Goal: Navigation & Orientation: Find specific page/section

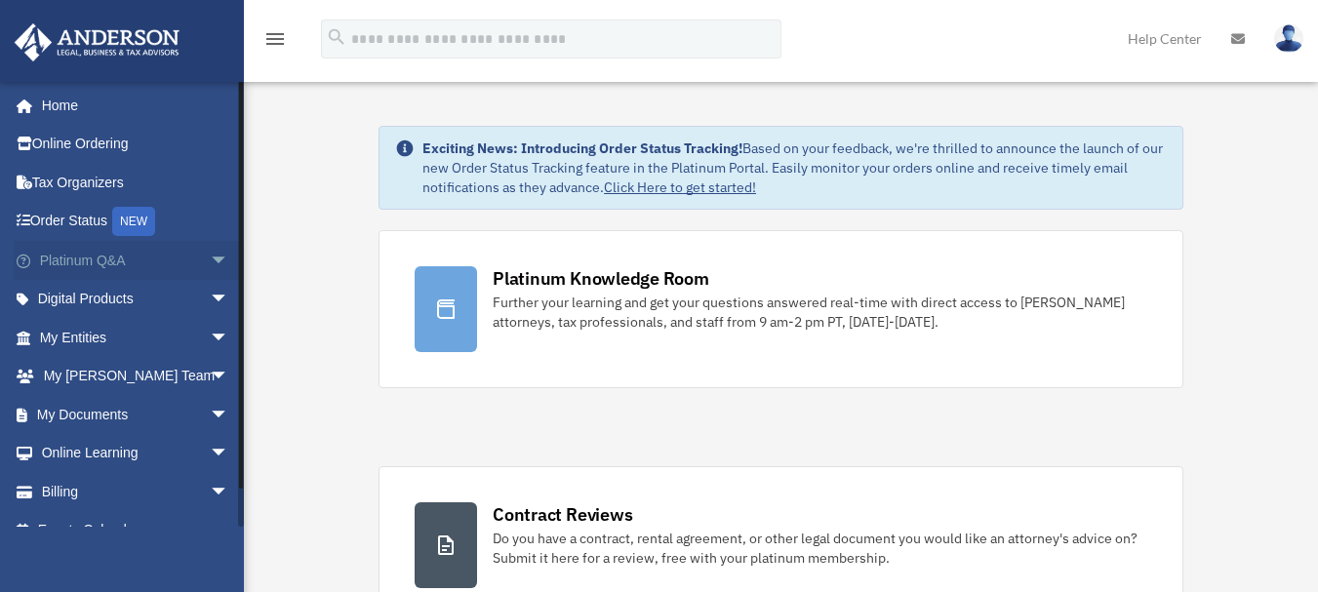
click at [210, 256] on span "arrow_drop_down" at bounding box center [229, 261] width 39 height 40
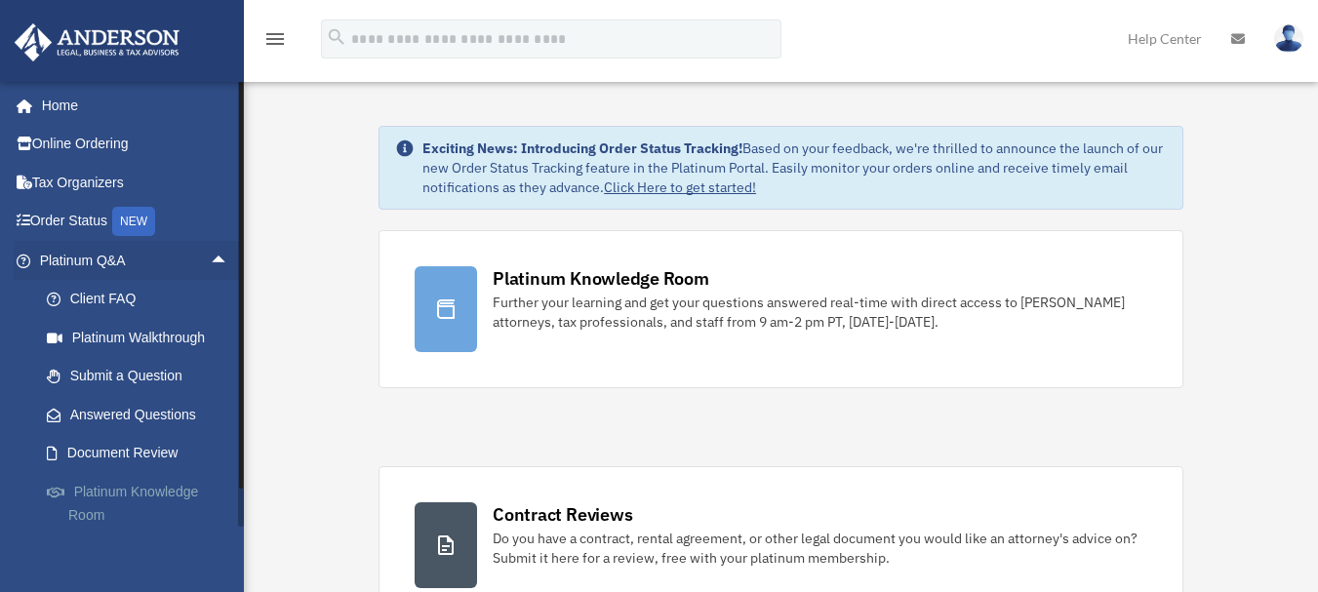
click at [88, 491] on link "Platinum Knowledge Room" at bounding box center [142, 503] width 231 height 62
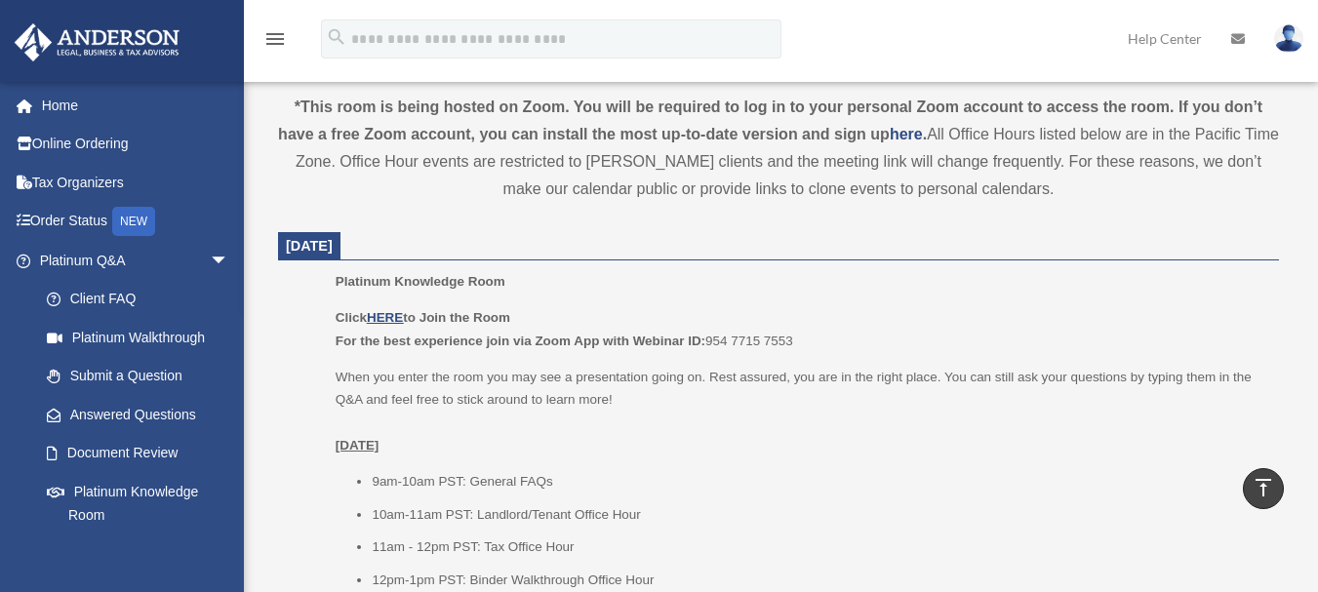
scroll to position [661, 0]
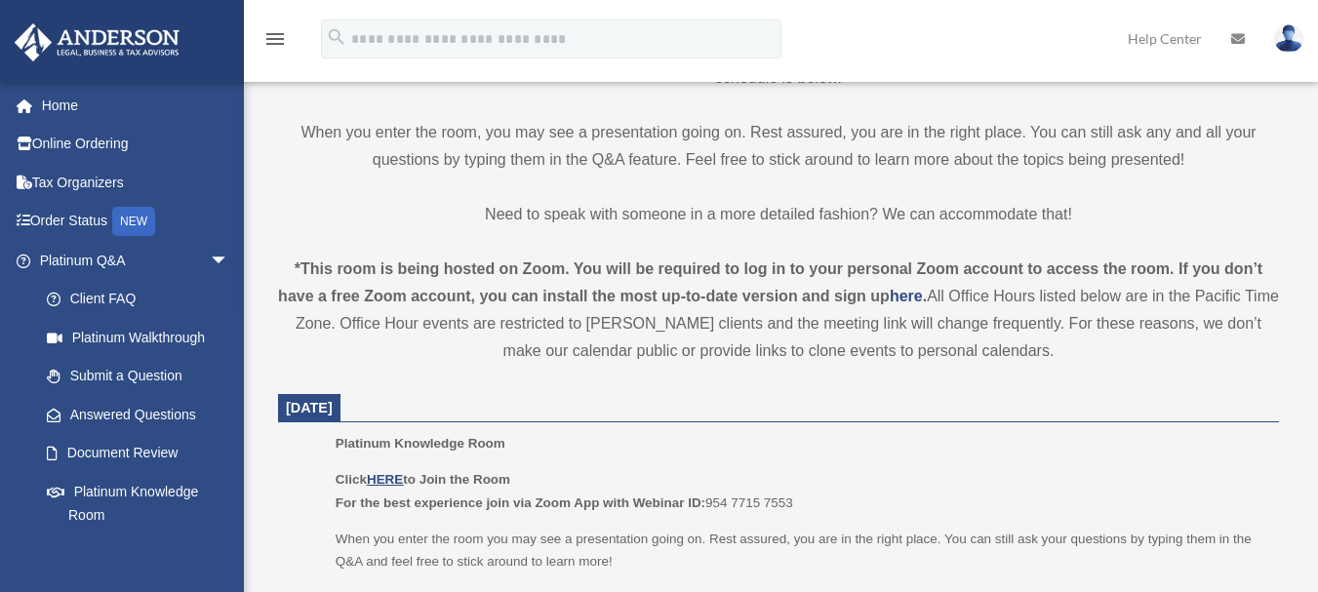
scroll to position [511, 0]
